Goal: Information Seeking & Learning: Learn about a topic

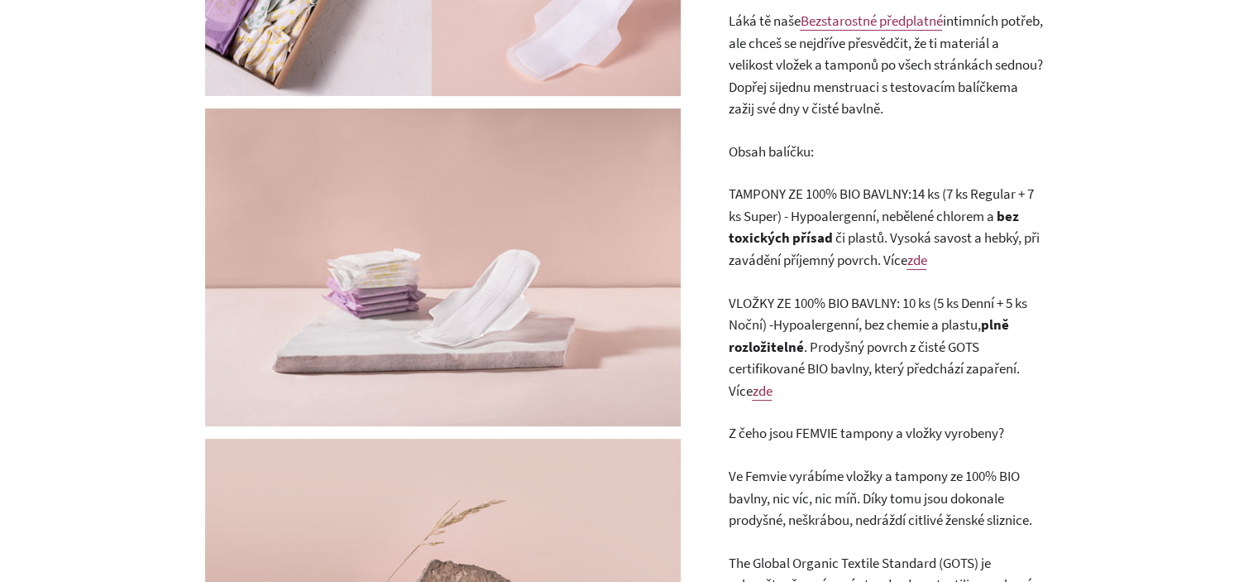
scroll to position [414, 0]
click at [897, 366] on p "VLOŽKY ZE 100% BIO BAVLNY: 10 ks (5 ks Denní + 5 ks Noční) - Hypoalergenní, bez…" at bounding box center [885, 347] width 314 height 110
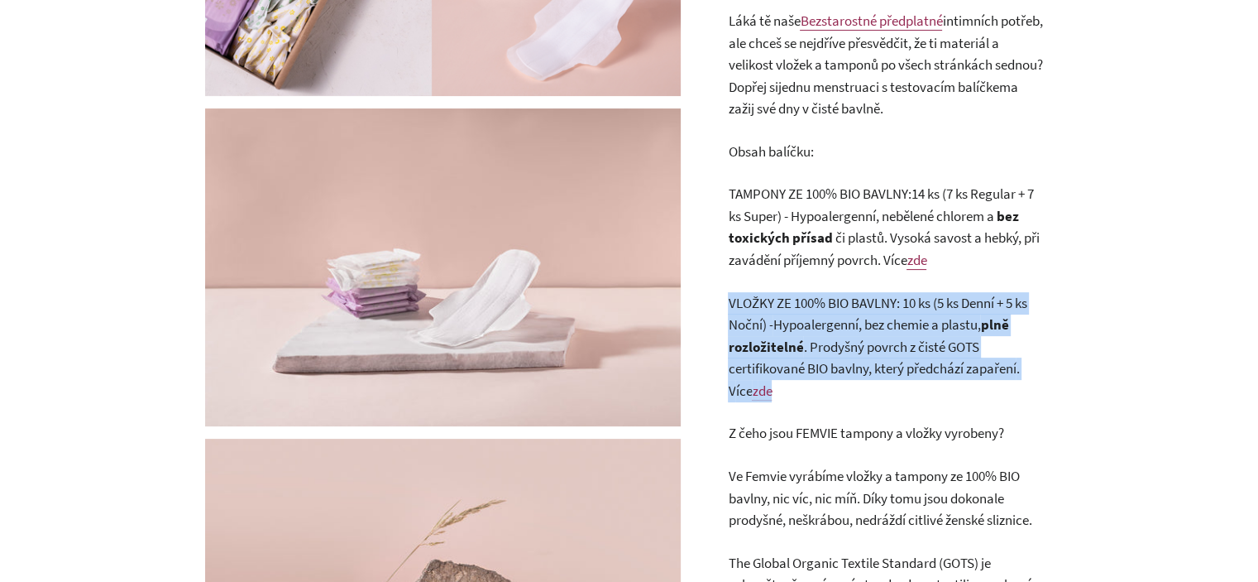
click at [897, 366] on p "VLOŽKY ZE 100% BIO BAVLNY: 10 ks (5 ks Denní + 5 ks Noční) - Hypoalergenní, bez…" at bounding box center [885, 347] width 314 height 110
click at [853, 340] on p "VLOŽKY ZE 100% BIO BAVLNY: 10 ks (5 ks Denní + 5 ks Noční) - Hypoalergenní, bez…" at bounding box center [885, 347] width 314 height 110
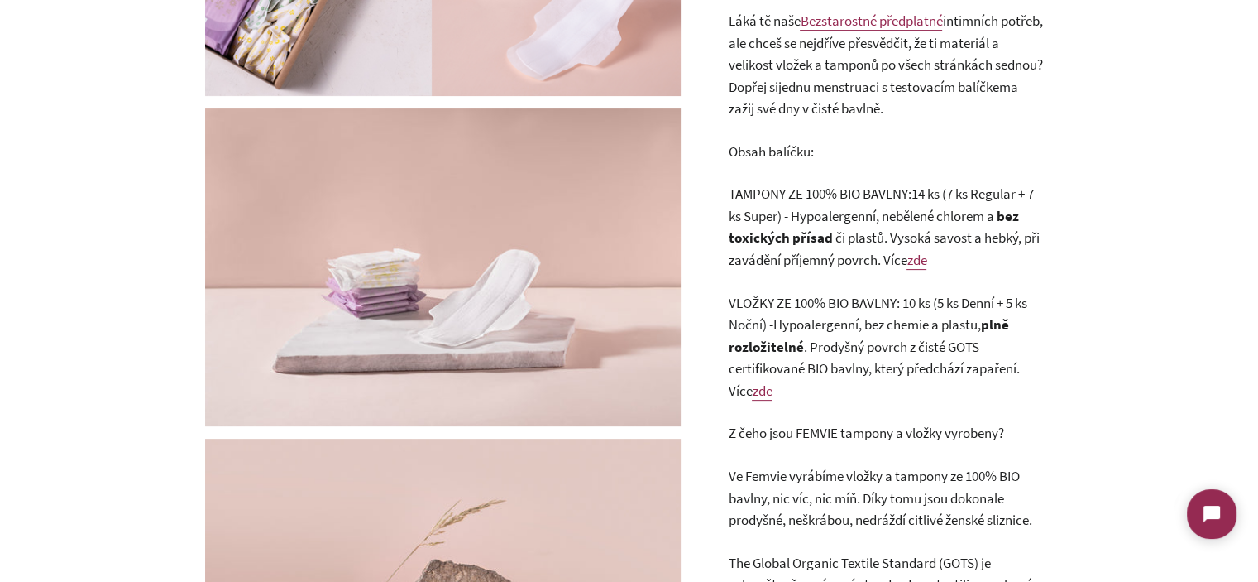
scroll to position [0, 0]
click at [857, 224] on span "Hypoalergenní, nebělené chlorem a" at bounding box center [893, 216] width 206 height 18
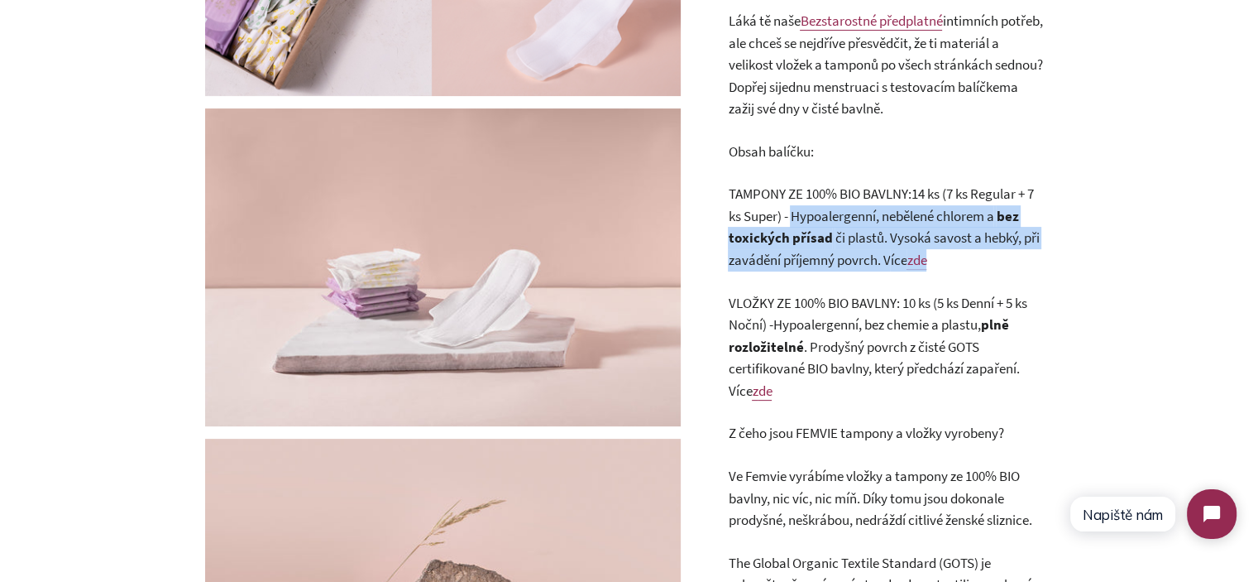
drag, startPoint x: 857, startPoint y: 224, endPoint x: 1009, endPoint y: 266, distance: 158.0
click at [1009, 266] on p "TAMPONY ZE 100% BIO BAVLNY: 14 ks (7 ks Regular + 7 ks Super) - Hypoalergenní, …" at bounding box center [885, 227] width 314 height 88
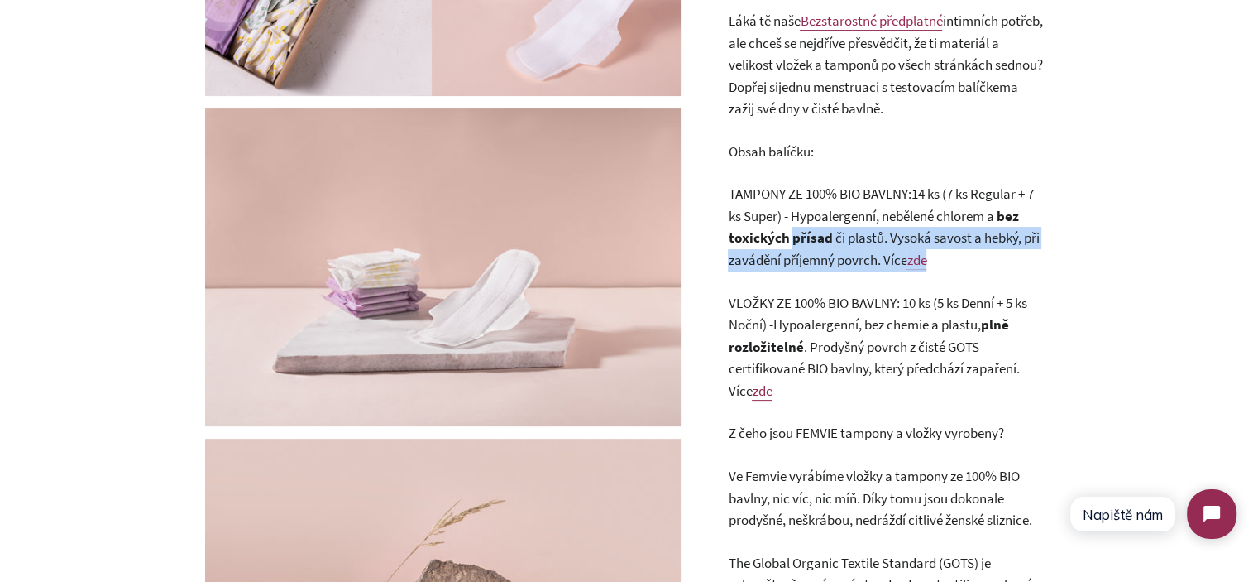
drag, startPoint x: 1009, startPoint y: 267, endPoint x: 791, endPoint y: 228, distance: 221.8
click at [791, 228] on p "TAMPONY ZE 100% BIO BAVLNY: 14 ks (7 ks Regular + 7 ks Super) - Hypoalergenní, …" at bounding box center [885, 227] width 314 height 88
click at [791, 228] on b "bez toxických přísad" at bounding box center [873, 227] width 290 height 41
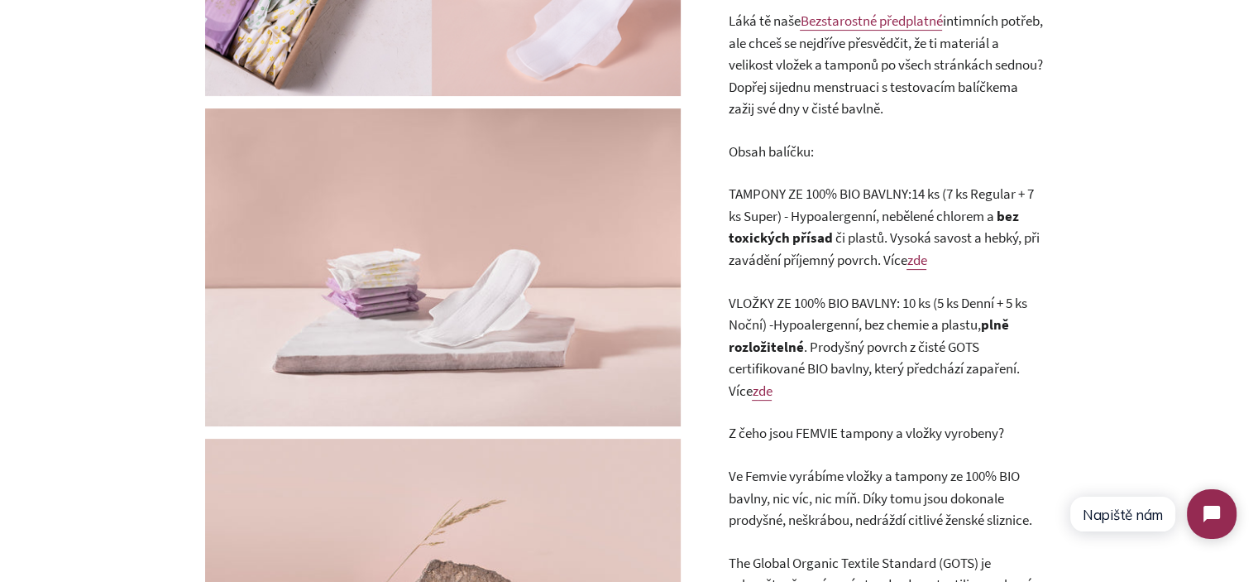
click at [889, 237] on span "či plastů. Vysoká savost a hebký, při zavádění příjemný povrch. V" at bounding box center [883, 248] width 311 height 41
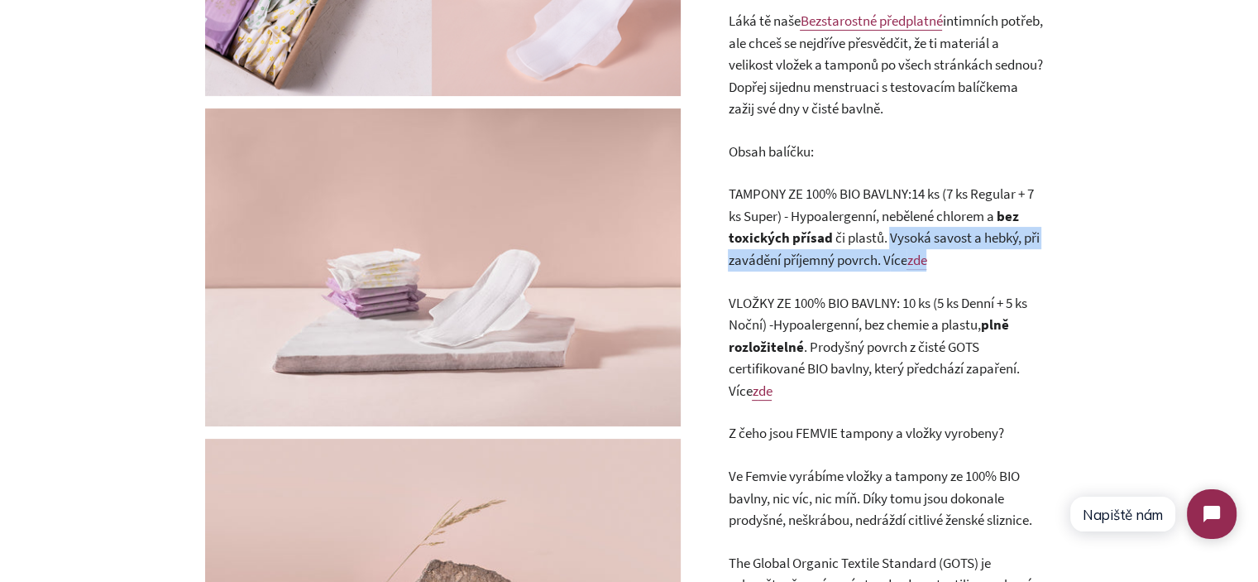
drag, startPoint x: 889, startPoint y: 237, endPoint x: 970, endPoint y: 259, distance: 84.1
click at [970, 259] on p "TAMPONY ZE 100% BIO BAVLNY: 14 ks (7 ks Regular + 7 ks Super) - Hypoalergenní, …" at bounding box center [885, 227] width 314 height 88
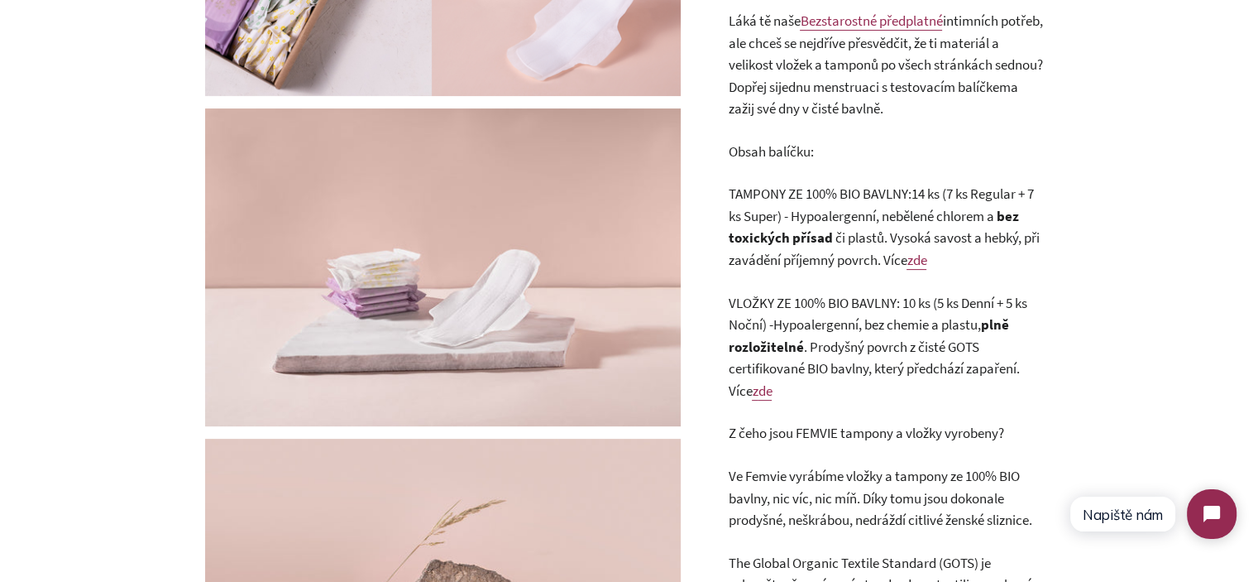
click at [971, 261] on p "TAMPONY ZE 100% BIO BAVLNY: 14 ks (7 ks Regular + 7 ks Super) - Hypoalergenní, …" at bounding box center [885, 227] width 314 height 88
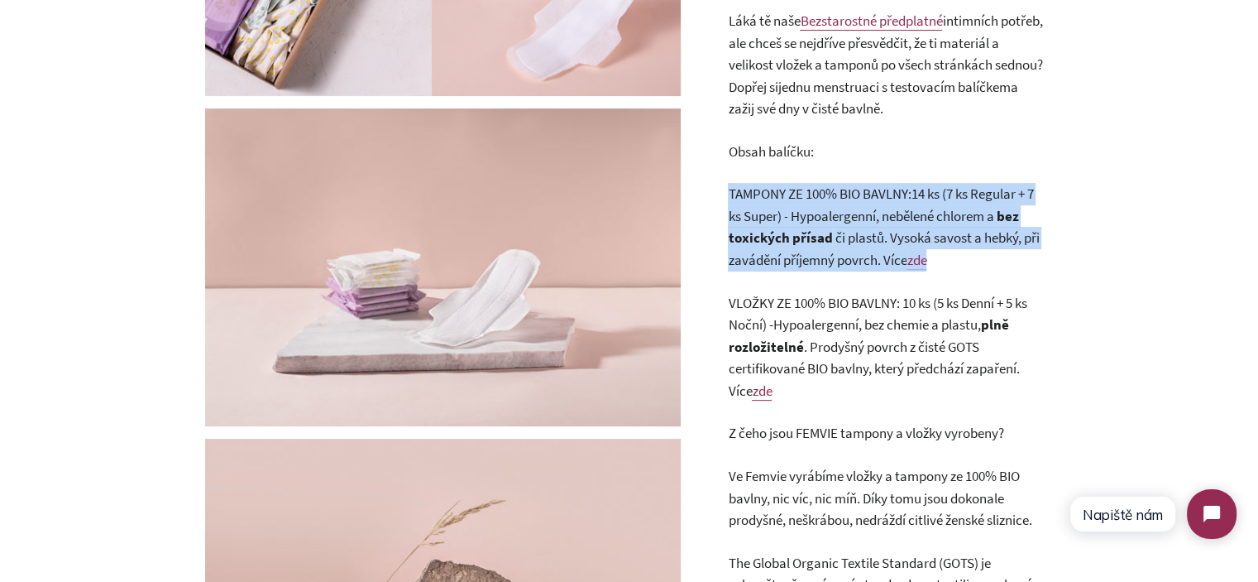
drag, startPoint x: 971, startPoint y: 261, endPoint x: 755, endPoint y: 213, distance: 221.2
click at [755, 213] on p "TAMPONY ZE 100% BIO BAVLNY: 14 ks (7 ks Regular + 7 ks Super) - Hypoalergenní, …" at bounding box center [885, 227] width 314 height 88
